Goal: Information Seeking & Learning: Learn about a topic

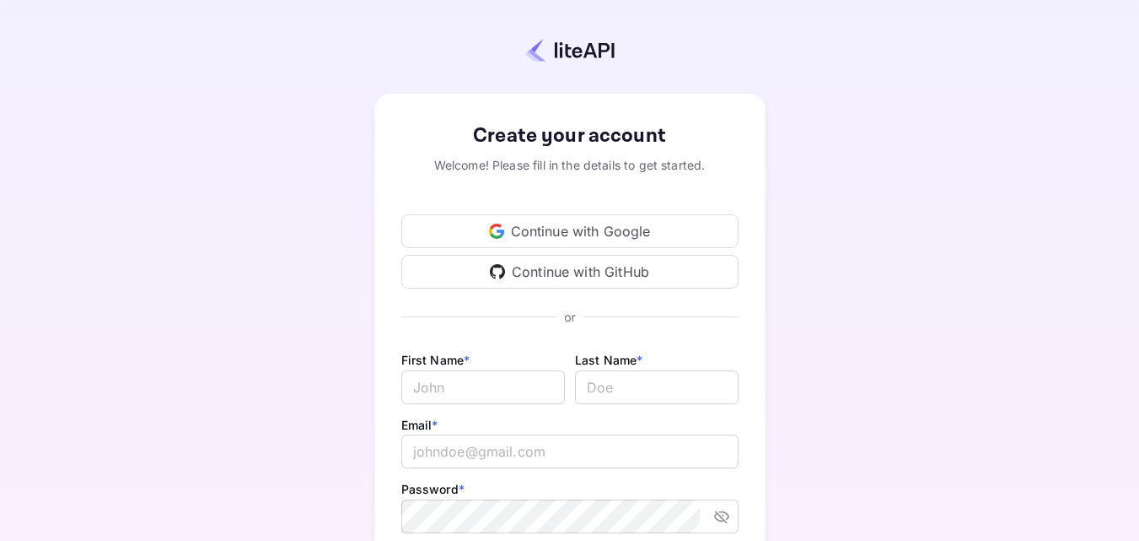
click at [627, 230] on div "Continue with Google" at bounding box center [569, 231] width 337 height 34
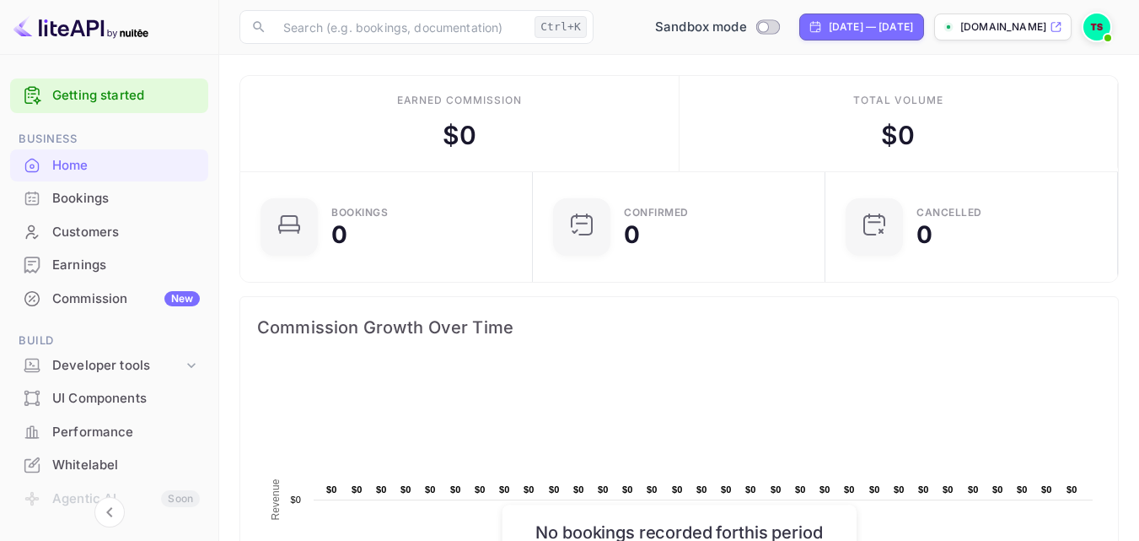
scroll to position [261, 270]
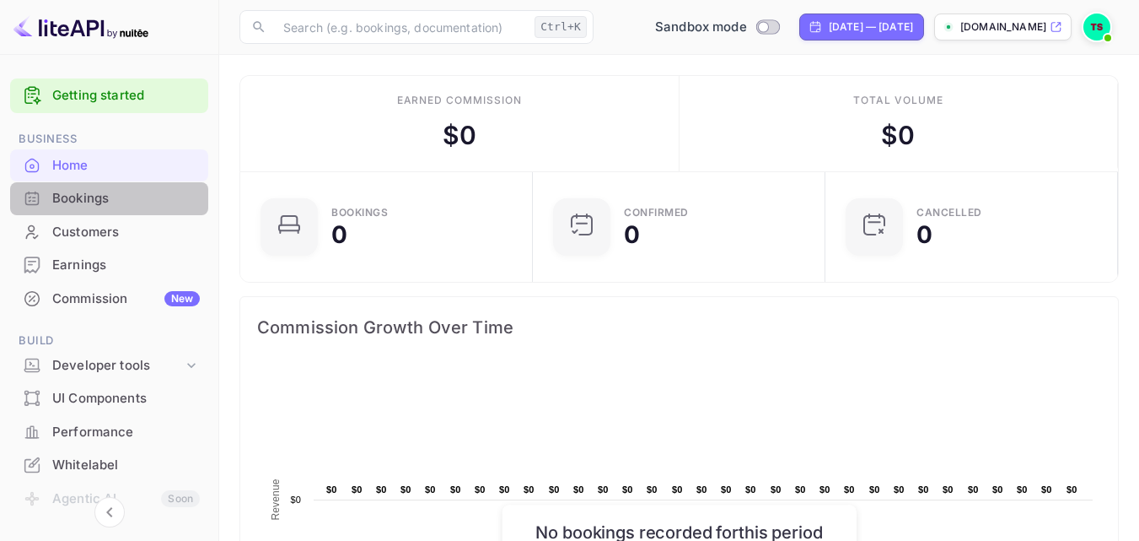
click at [112, 197] on div "Bookings" at bounding box center [126, 198] width 148 height 19
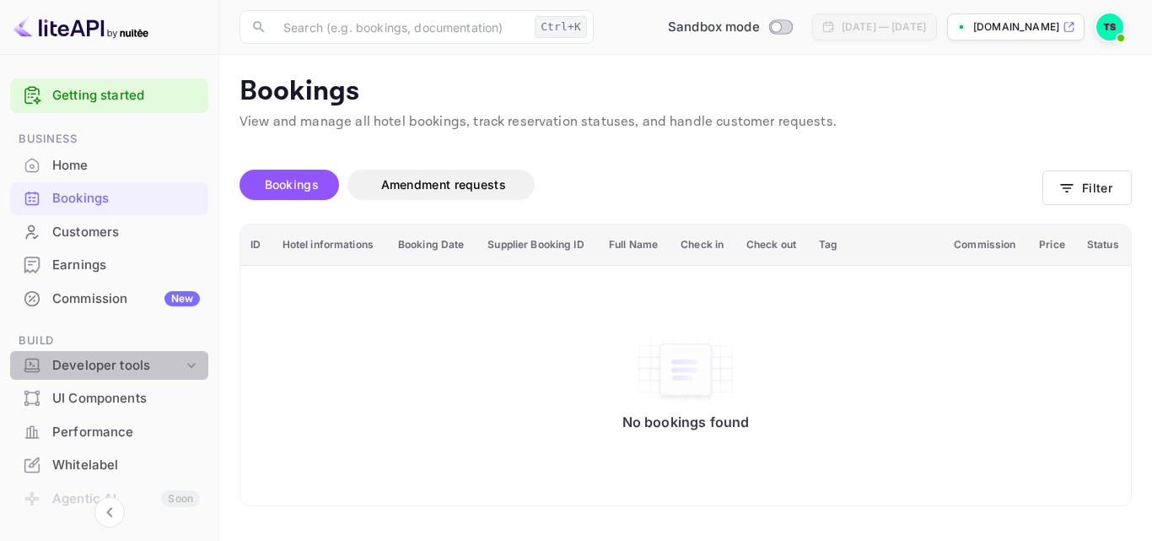
click at [116, 370] on div "Developer tools" at bounding box center [117, 365] width 131 height 19
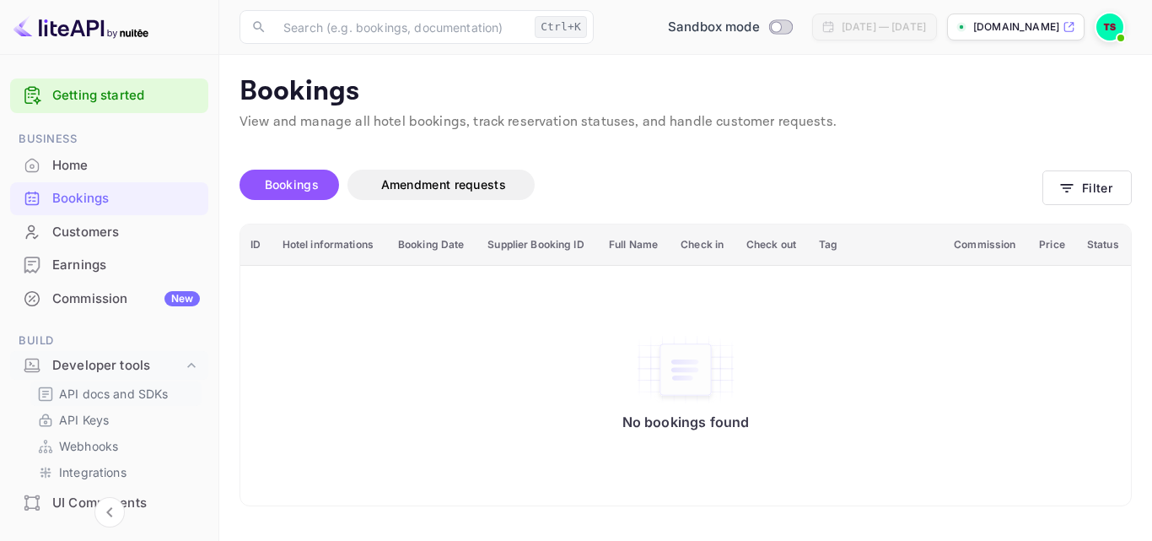
click at [123, 396] on p "API docs and SDKs" at bounding box center [114, 394] width 110 height 18
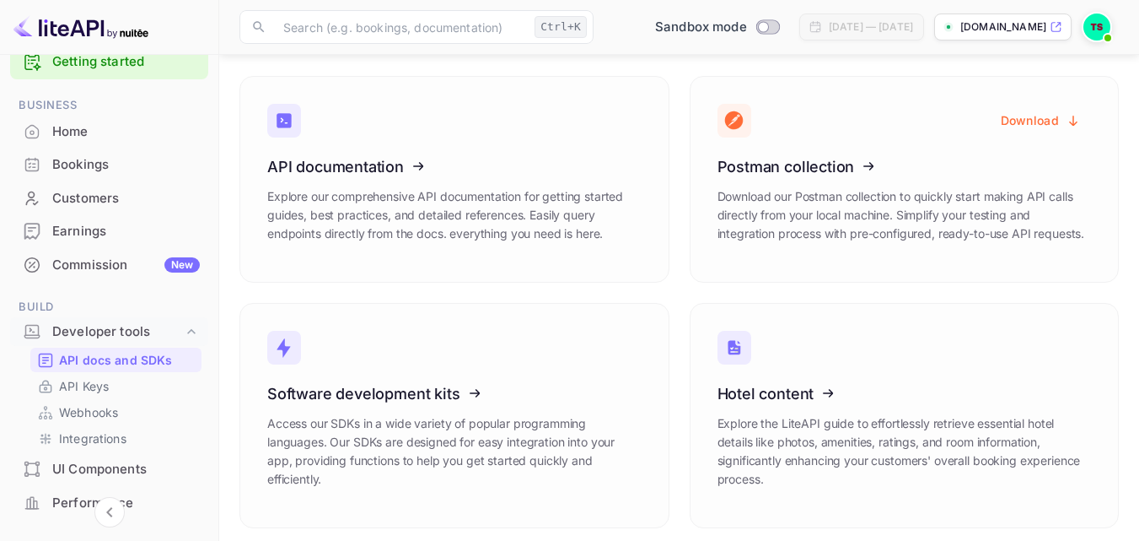
scroll to position [84, 0]
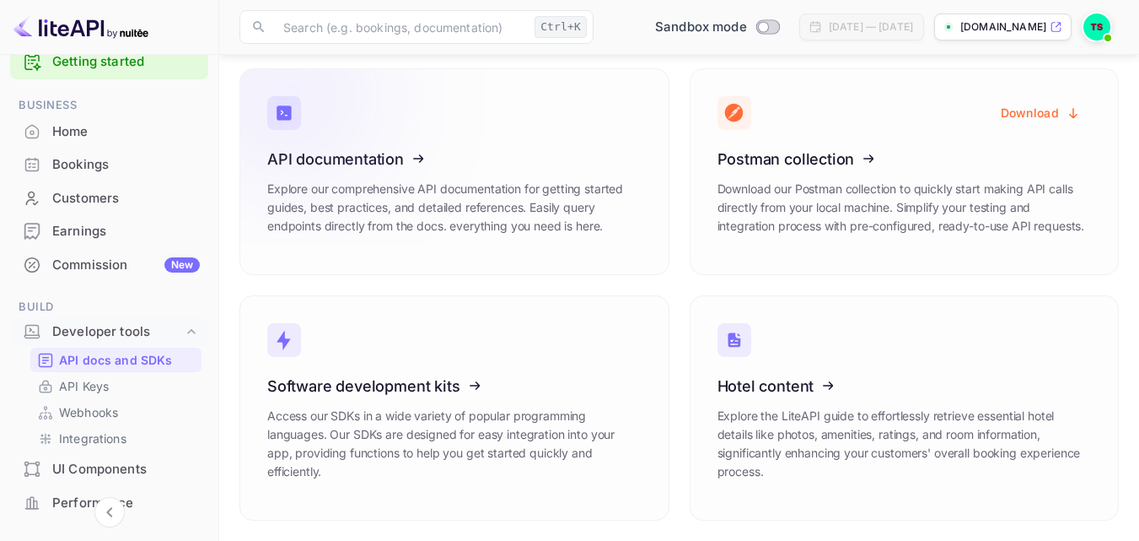
click at [564, 207] on p "Explore our comprehensive API documentation for getting started guides, best pr…" at bounding box center [454, 208] width 374 height 56
